Goal: Navigation & Orientation: Go to known website

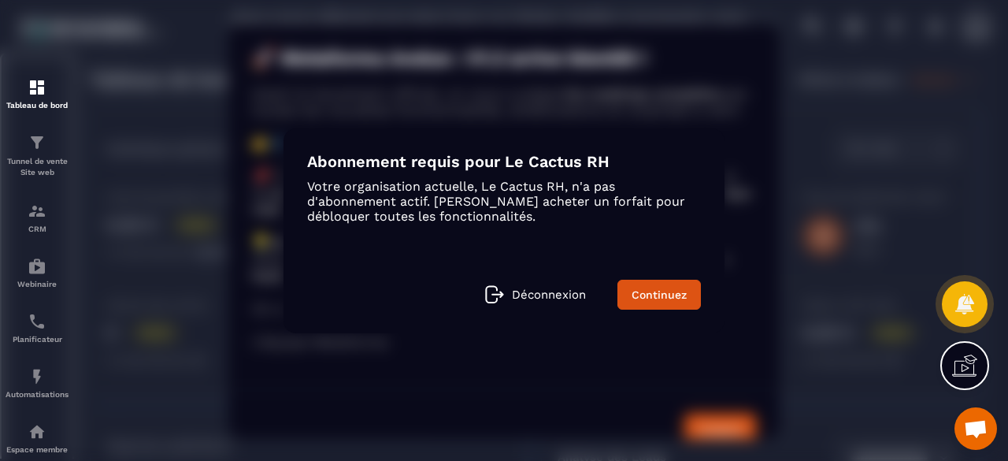
click at [873, 391] on div "Modal window" at bounding box center [504, 230] width 1008 height 461
click at [684, 293] on link "Continuez" at bounding box center [658, 295] width 83 height 30
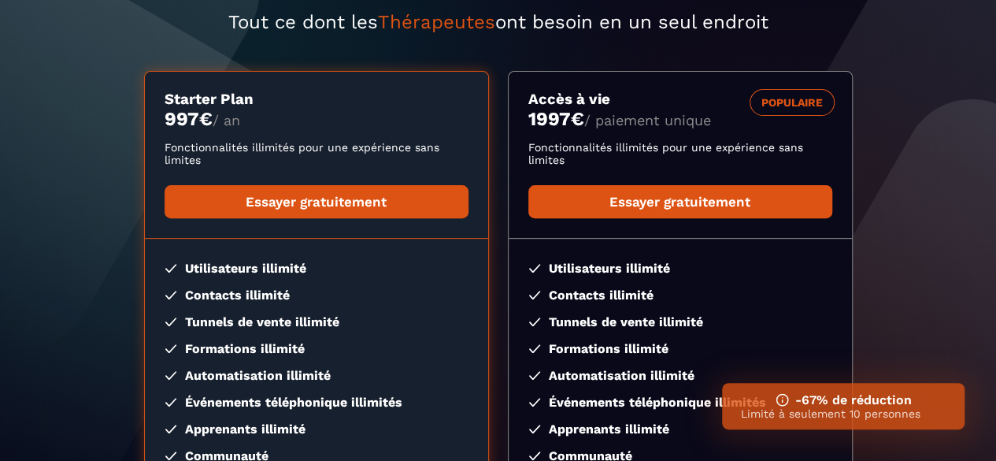
scroll to position [189, 0]
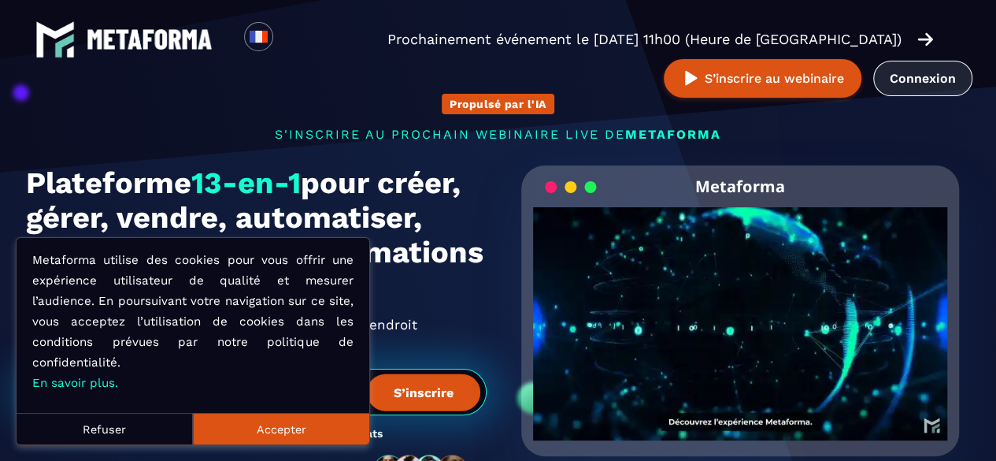
click at [942, 73] on link "Connexion" at bounding box center [922, 78] width 99 height 35
